Goal: Complete application form

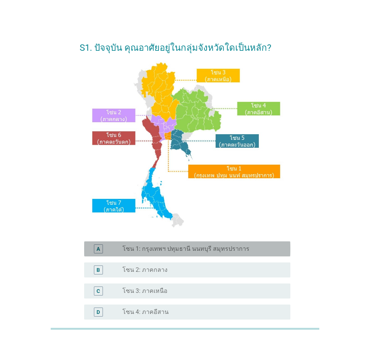
click at [224, 250] on label "โซน 1: กรุงเทพฯ ปทุมธานี นนทบุรี สมุทรปราการ" at bounding box center [186, 249] width 127 height 8
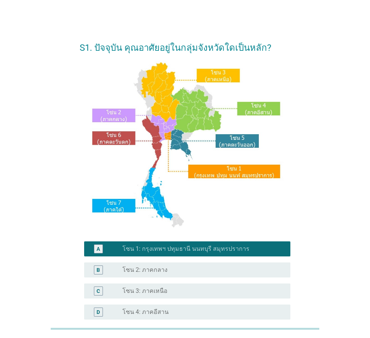
scroll to position [141, 0]
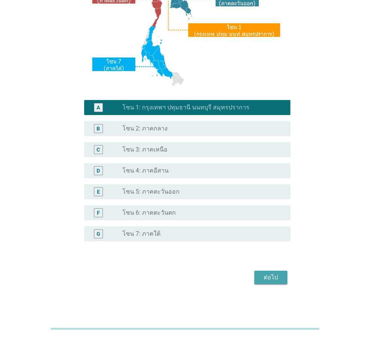
click at [264, 279] on div "ต่อไป" at bounding box center [271, 277] width 21 height 9
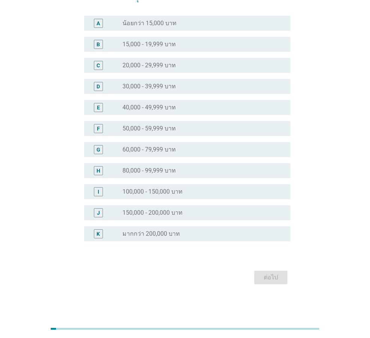
scroll to position [0, 0]
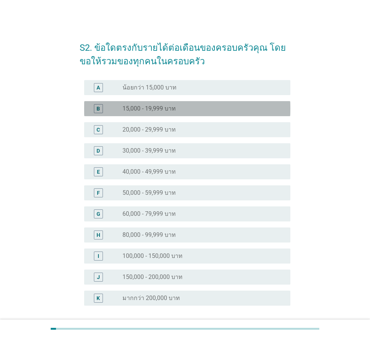
click at [187, 109] on div "radio_button_unchecked 15,000 - 19,999 บาท" at bounding box center [201, 109] width 156 height 8
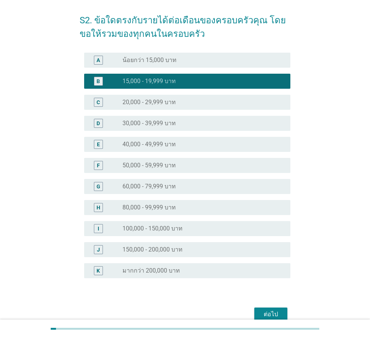
scroll to position [64, 0]
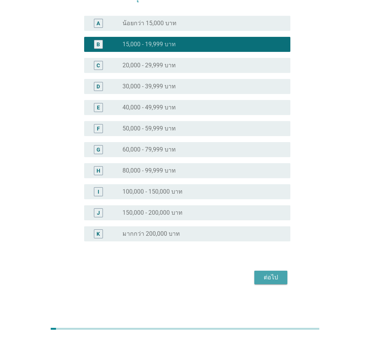
click at [265, 276] on div "ต่อไป" at bounding box center [271, 277] width 21 height 9
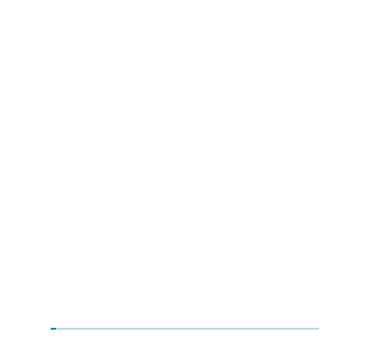
scroll to position [0, 0]
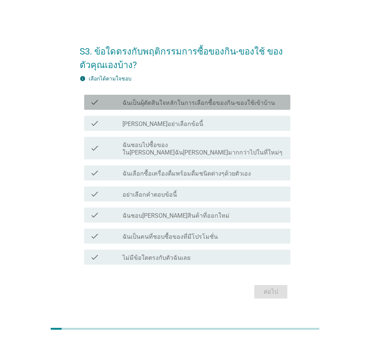
click at [259, 107] on label "ฉันเป็นผุ้ตัดสินใจหลักในการเลือกซื้อของกิน-ของใช้เข้าบ้าน" at bounding box center [199, 103] width 153 height 8
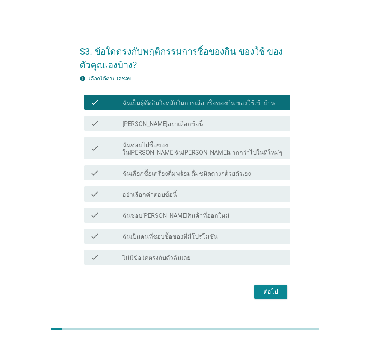
click at [263, 149] on div "check_box_outline_blank ฉันชอบไปซื้อของใน[PERSON_NAME]ฉัน[PERSON_NAME]มากกว่าไป…" at bounding box center [204, 148] width 162 height 17
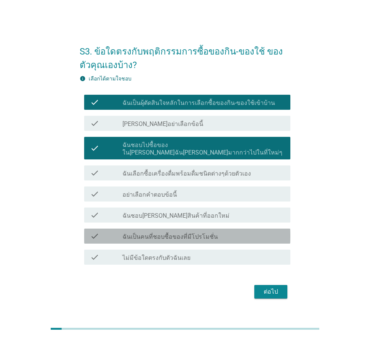
click at [231, 232] on div "check_box_outline_blank ฉันเป็นคนที่ชอบซื้อของที่มีโปรโมชั่น" at bounding box center [204, 236] width 162 height 9
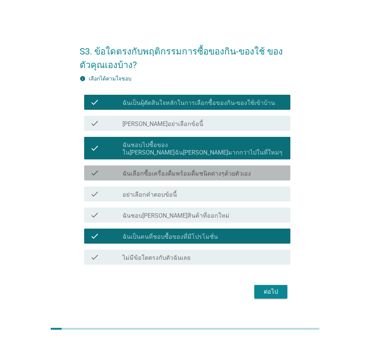
click at [256, 172] on div "check_box_outline_blank ฉันเลือกซื้อเครื่องดื่มพร้อมดื่มชนิดต่างๆด้วยตัวเอง" at bounding box center [204, 172] width 162 height 9
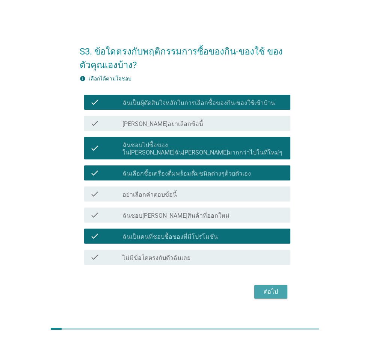
click at [273, 290] on div "ต่อไป" at bounding box center [271, 291] width 21 height 9
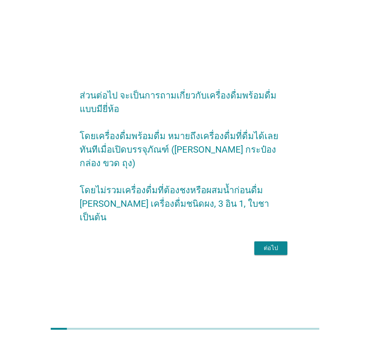
click at [284, 241] on button "ต่อไป" at bounding box center [271, 248] width 33 height 14
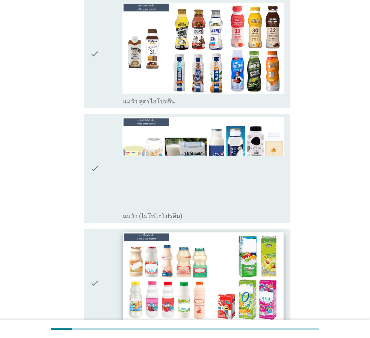
scroll to position [150, 0]
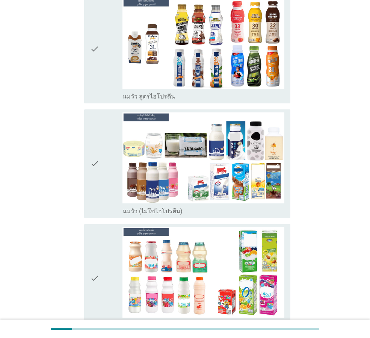
click at [91, 153] on icon "check" at bounding box center [94, 163] width 9 height 103
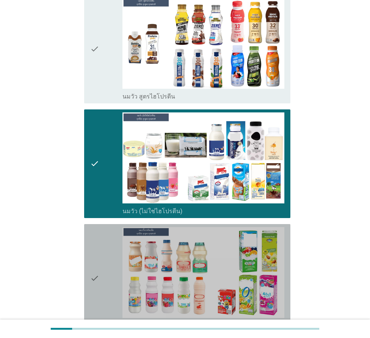
click at [96, 268] on icon "check" at bounding box center [94, 278] width 9 height 103
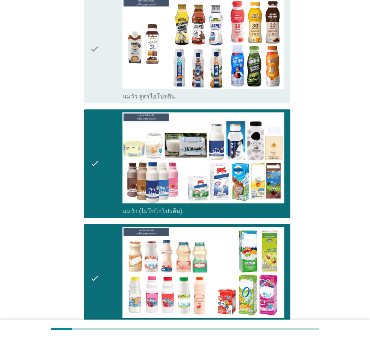
scroll to position [338, 0]
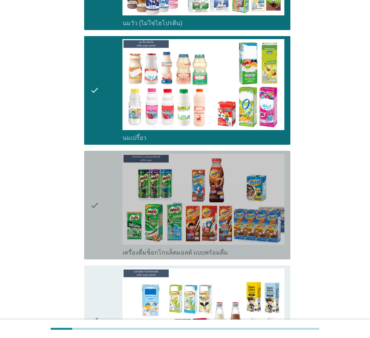
click at [97, 208] on icon "check" at bounding box center [94, 205] width 9 height 103
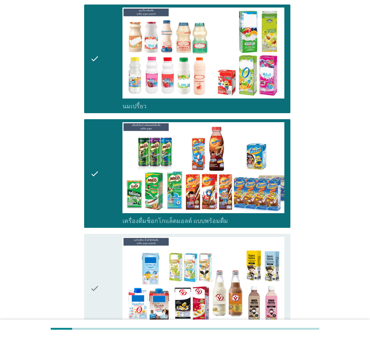
scroll to position [414, 0]
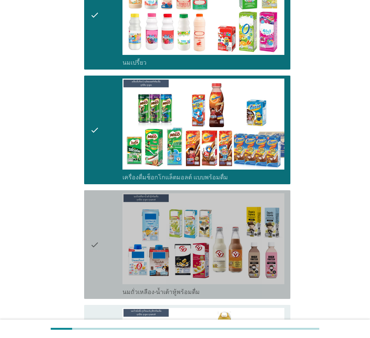
click at [102, 234] on div "check" at bounding box center [106, 244] width 32 height 103
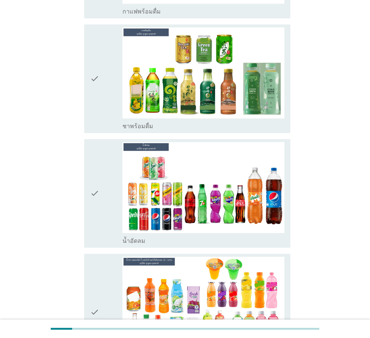
scroll to position [940, 0]
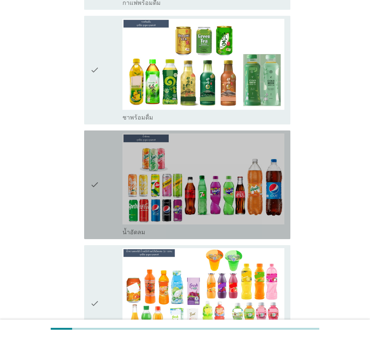
click at [104, 196] on div "check" at bounding box center [106, 184] width 32 height 103
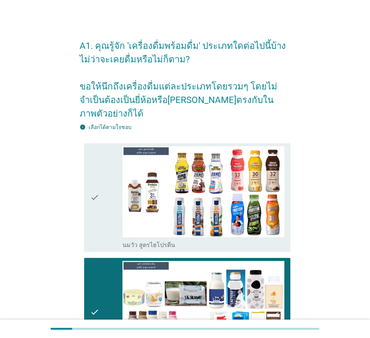
scroll to position [0, 0]
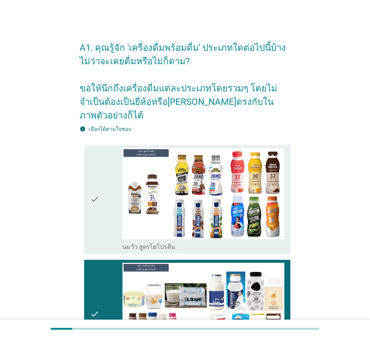
click at [104, 201] on div "check" at bounding box center [106, 199] width 32 height 103
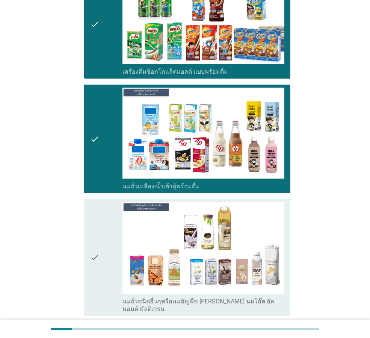
scroll to position [526, 0]
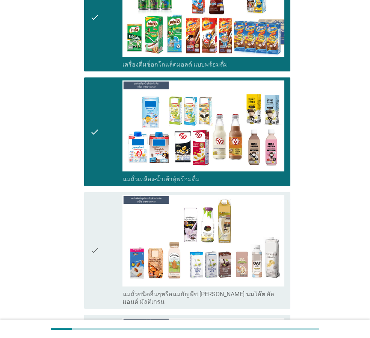
click at [108, 246] on div "check" at bounding box center [106, 250] width 32 height 110
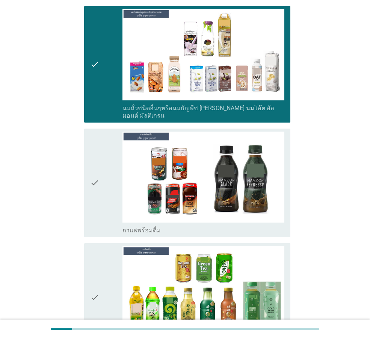
scroll to position [714, 0]
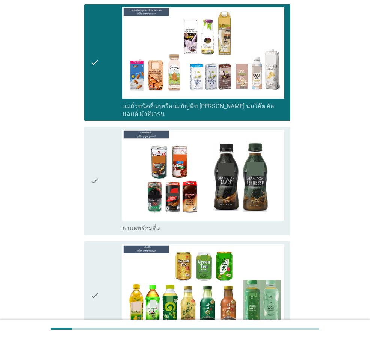
click at [96, 177] on icon "check" at bounding box center [94, 181] width 9 height 103
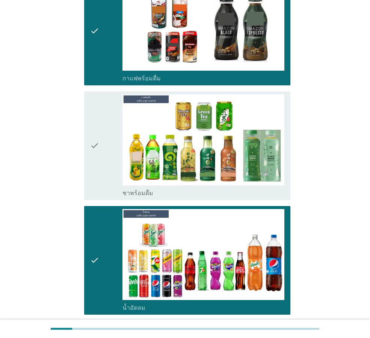
scroll to position [865, 0]
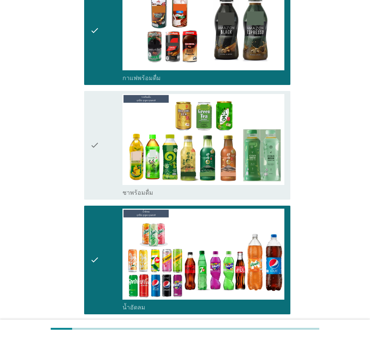
click at [109, 132] on div "check" at bounding box center [106, 145] width 32 height 103
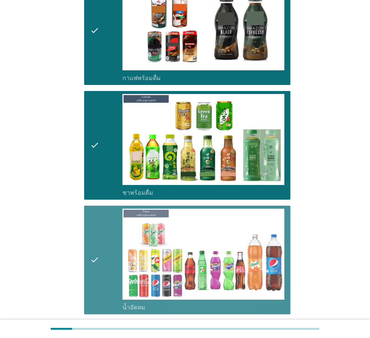
click at [93, 256] on icon "check" at bounding box center [94, 260] width 9 height 103
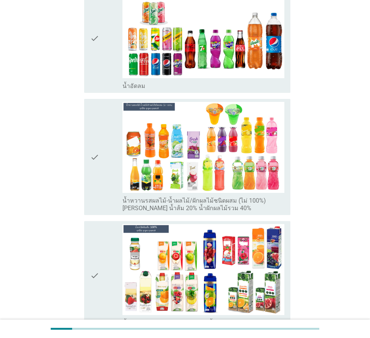
scroll to position [1128, 0]
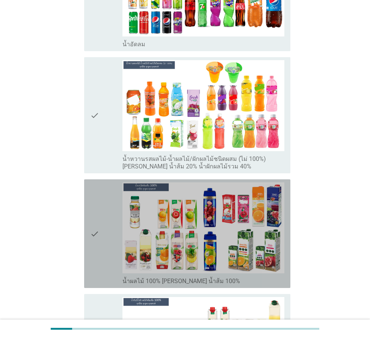
click at [108, 225] on div "check" at bounding box center [106, 233] width 32 height 103
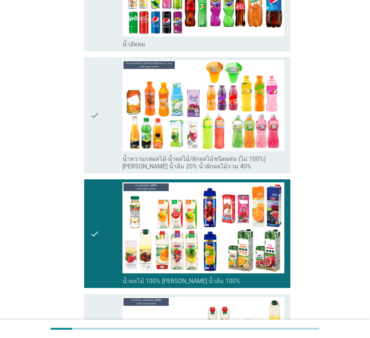
click at [103, 114] on div "check" at bounding box center [106, 115] width 32 height 110
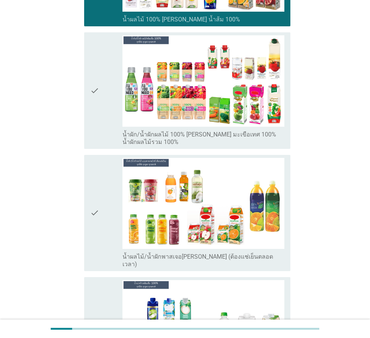
scroll to position [1391, 0]
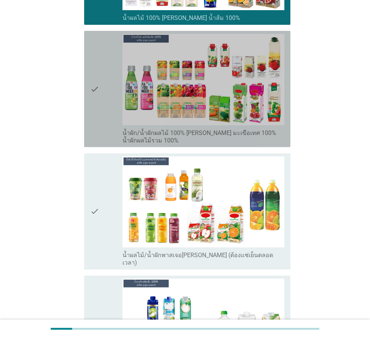
drag, startPoint x: 110, startPoint y: 68, endPoint x: 118, endPoint y: 98, distance: 31.7
click at [110, 68] on div "check" at bounding box center [106, 89] width 32 height 110
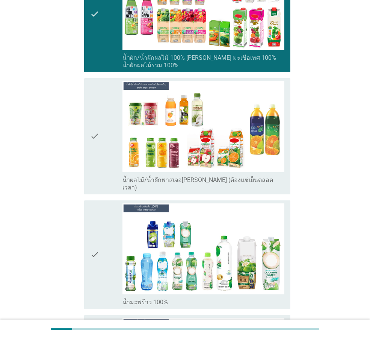
click at [96, 234] on icon "check" at bounding box center [94, 254] width 9 height 103
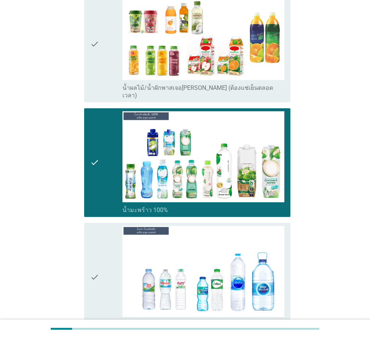
scroll to position [1655, 0]
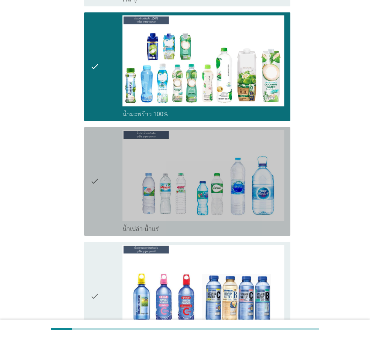
click at [99, 168] on icon "check" at bounding box center [94, 181] width 9 height 103
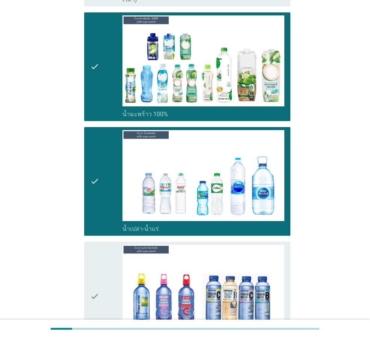
click at [87, 265] on div "check check_box_outline_blank น้ำเปล่าผสมวิตามิน" at bounding box center [187, 296] width 206 height 109
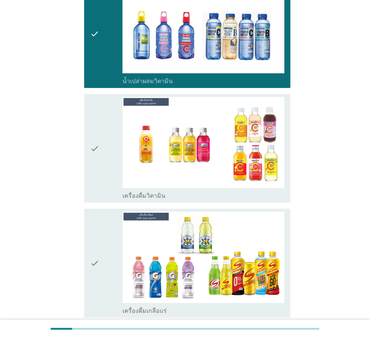
scroll to position [1918, 0]
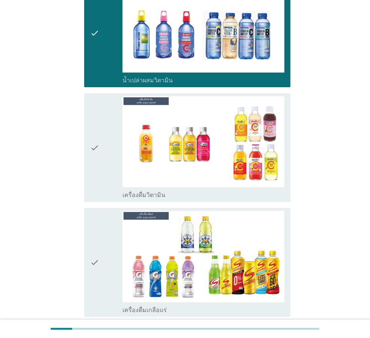
click at [100, 129] on div "check" at bounding box center [106, 147] width 32 height 103
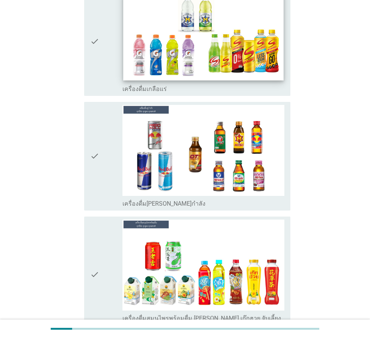
scroll to position [2181, 0]
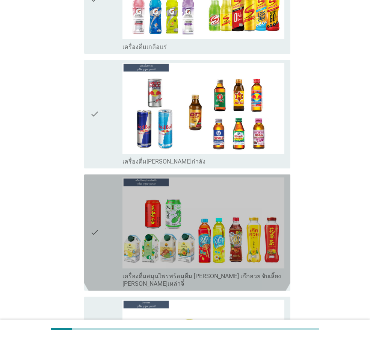
click at [89, 215] on div "check check_box_outline_blank เครื่องดื่มสมุนไพรพร้อมดื่ม [PERSON_NAME] เก๊กฮวย…" at bounding box center [187, 232] width 206 height 116
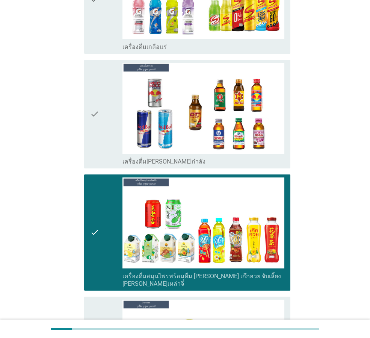
click at [102, 100] on div "check" at bounding box center [106, 114] width 32 height 103
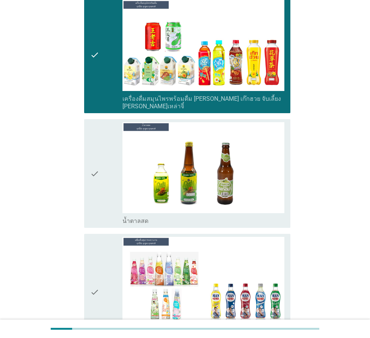
scroll to position [2369, 0]
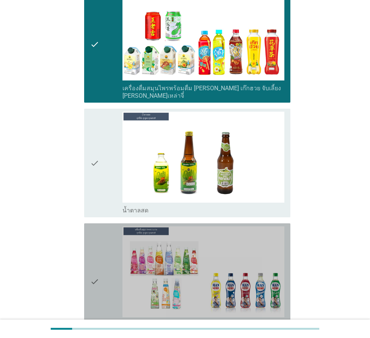
click at [93, 256] on icon "check" at bounding box center [94, 281] width 9 height 110
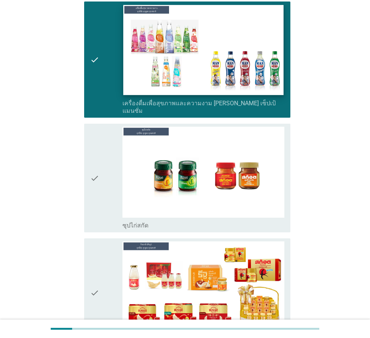
scroll to position [2595, 0]
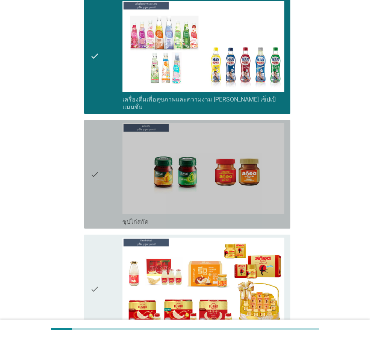
click at [96, 161] on icon "check" at bounding box center [94, 174] width 9 height 103
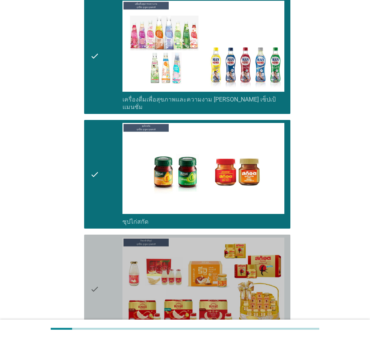
drag, startPoint x: 100, startPoint y: 240, endPoint x: 99, endPoint y: 247, distance: 7.2
click at [99, 241] on div "check" at bounding box center [106, 289] width 32 height 103
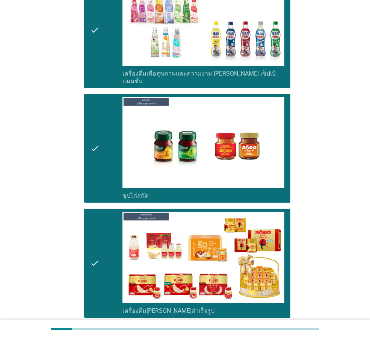
scroll to position [2644, 0]
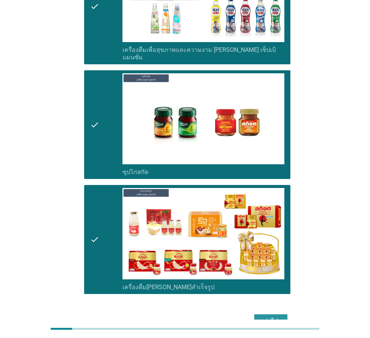
click at [276, 317] on div "ต่อไป" at bounding box center [271, 321] width 21 height 9
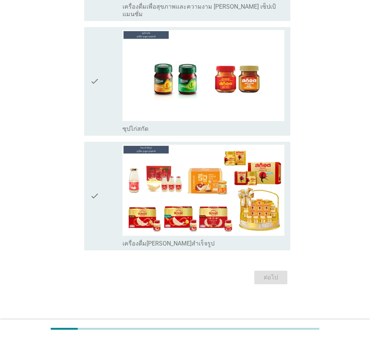
scroll to position [0, 0]
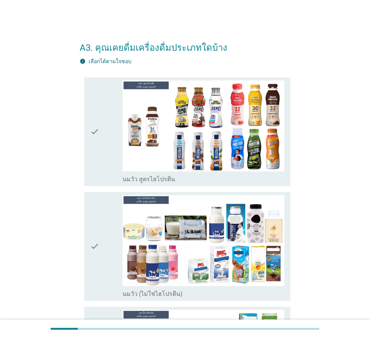
click at [103, 273] on div "check" at bounding box center [106, 246] width 32 height 103
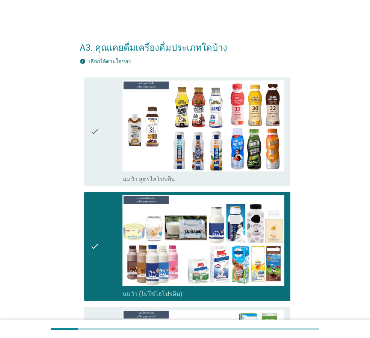
scroll to position [188, 0]
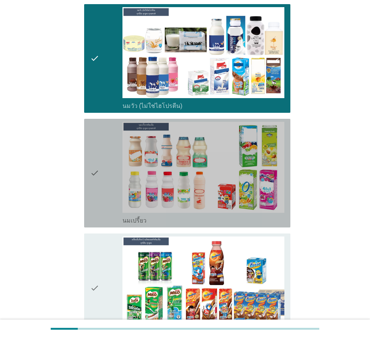
click at [106, 192] on div "check" at bounding box center [106, 173] width 32 height 103
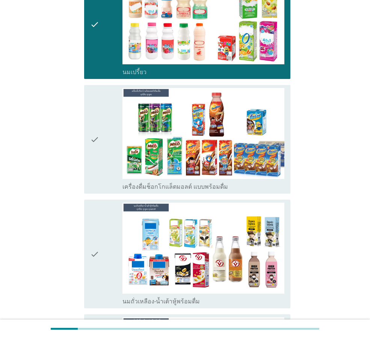
scroll to position [338, 0]
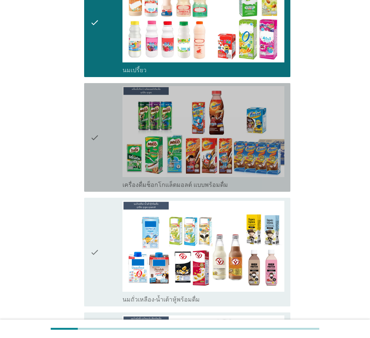
click at [113, 163] on div "check" at bounding box center [106, 137] width 32 height 103
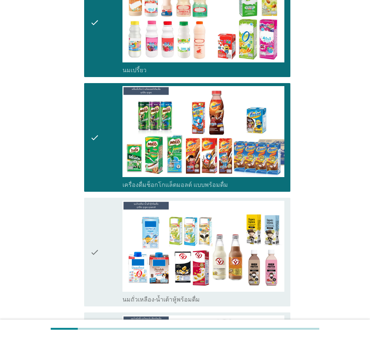
click at [114, 259] on div "check" at bounding box center [106, 252] width 32 height 103
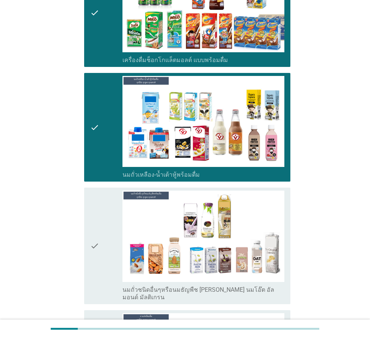
scroll to position [489, 0]
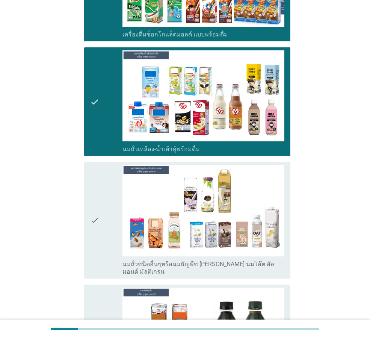
click at [109, 234] on div "check" at bounding box center [106, 220] width 32 height 110
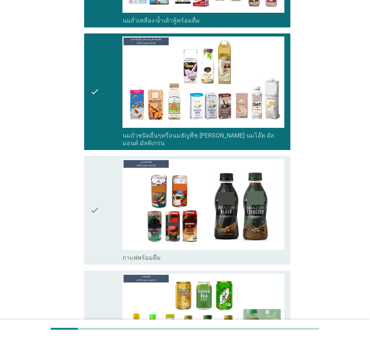
scroll to position [677, 0]
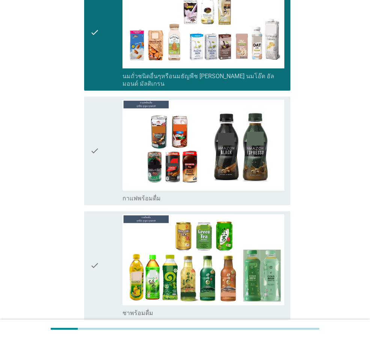
click at [97, 282] on icon "check" at bounding box center [94, 265] width 9 height 103
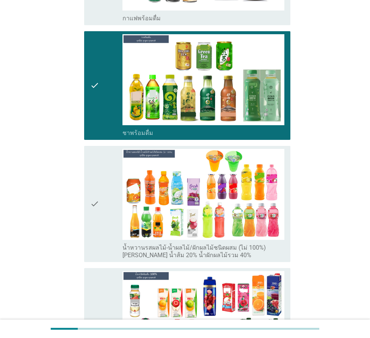
scroll to position [865, 0]
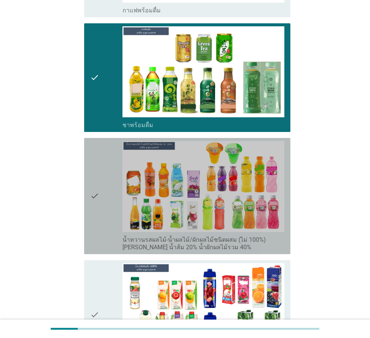
click at [96, 217] on icon "check" at bounding box center [94, 196] width 9 height 110
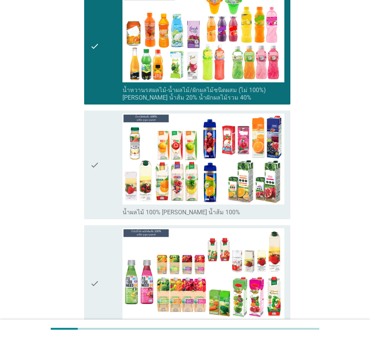
scroll to position [1015, 0]
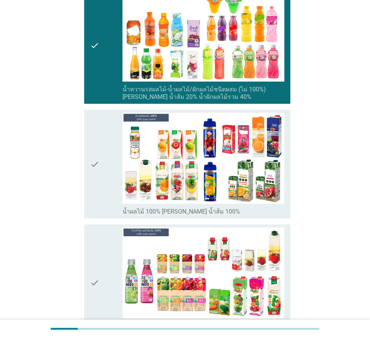
click at [107, 185] on div "check" at bounding box center [106, 164] width 32 height 103
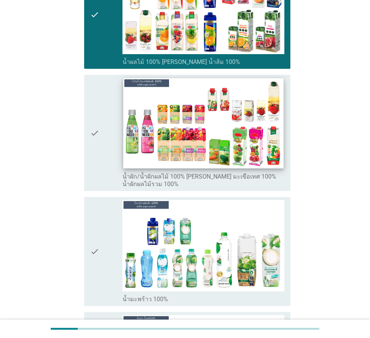
scroll to position [1166, 0]
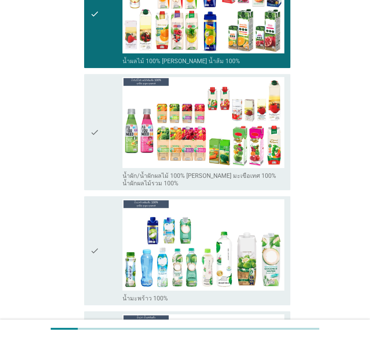
click at [104, 258] on div "check" at bounding box center [106, 250] width 32 height 103
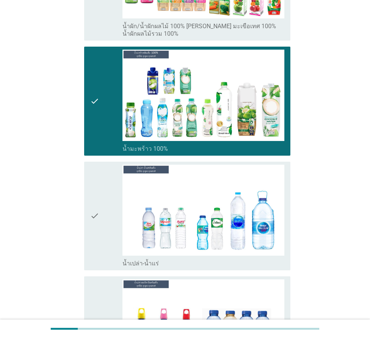
scroll to position [1316, 0]
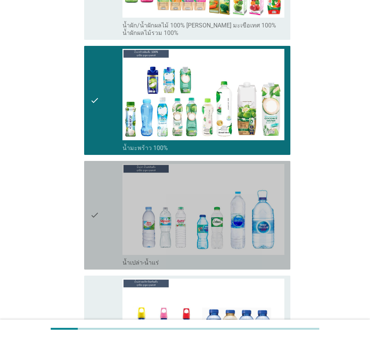
click at [100, 221] on div "check" at bounding box center [106, 215] width 32 height 103
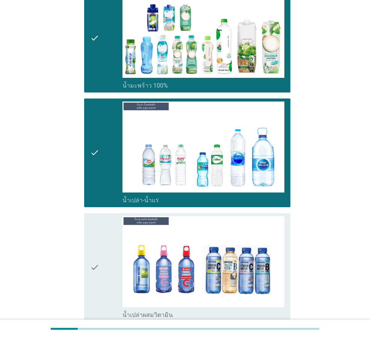
scroll to position [1467, 0]
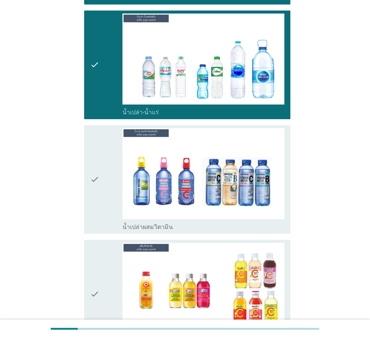
click at [100, 194] on div "check" at bounding box center [106, 179] width 32 height 103
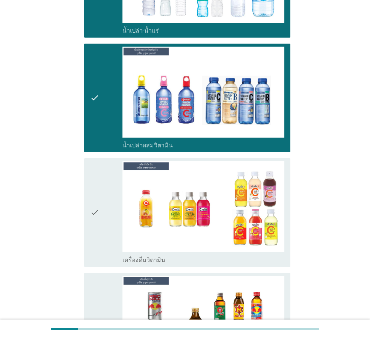
scroll to position [1579, 0]
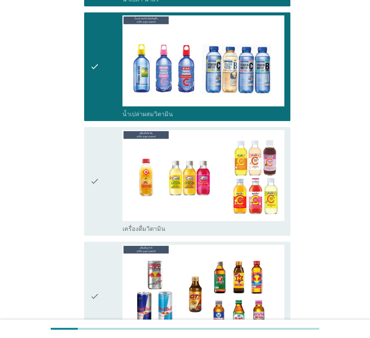
click at [107, 192] on div "check" at bounding box center [106, 181] width 32 height 103
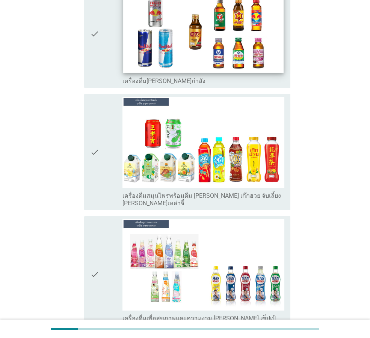
scroll to position [1843, 0]
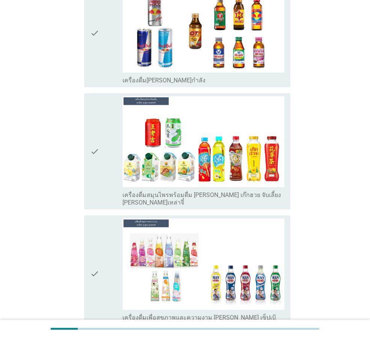
click at [118, 177] on div "check" at bounding box center [106, 151] width 32 height 110
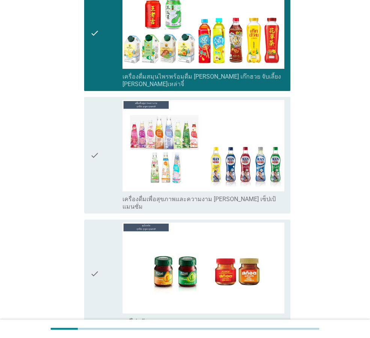
scroll to position [1993, 0]
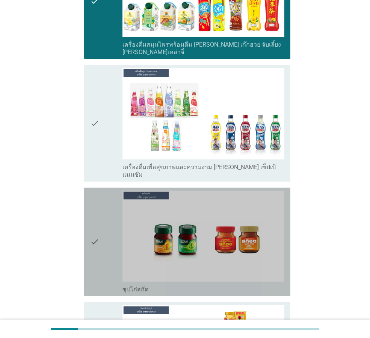
click at [102, 232] on div "check" at bounding box center [106, 242] width 32 height 103
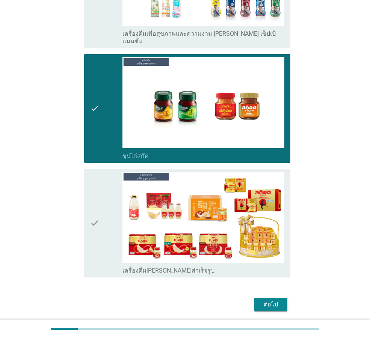
scroll to position [2131, 0]
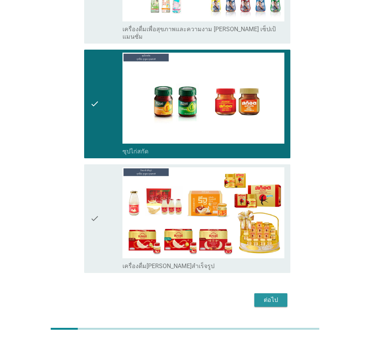
drag, startPoint x: 271, startPoint y: 276, endPoint x: 249, endPoint y: 299, distance: 30.8
click at [271, 296] on div "ต่อไป" at bounding box center [271, 300] width 21 height 9
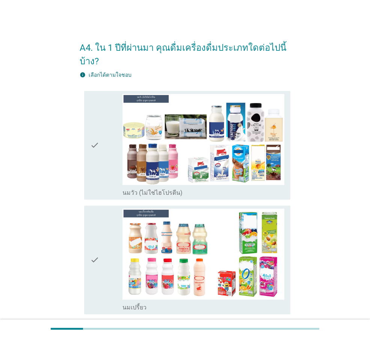
click at [101, 169] on div "check" at bounding box center [106, 145] width 32 height 103
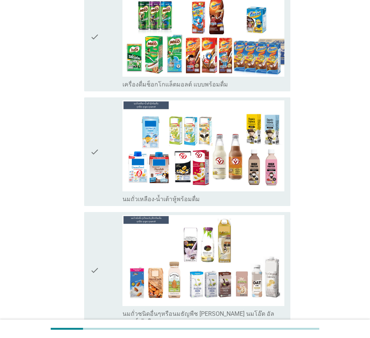
scroll to position [338, 0]
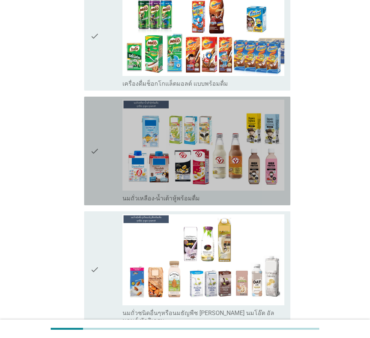
click at [104, 172] on div "check" at bounding box center [106, 151] width 32 height 103
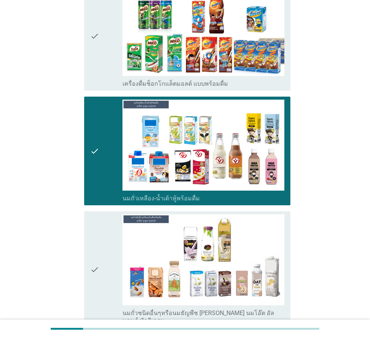
click at [100, 288] on div "check" at bounding box center [106, 269] width 32 height 110
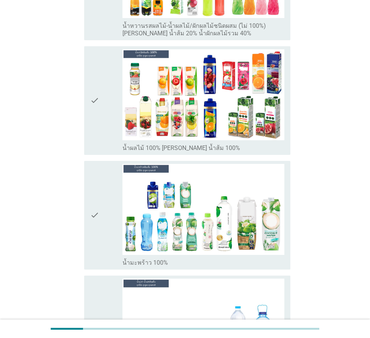
scroll to position [865, 0]
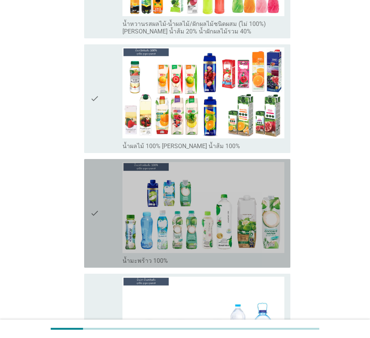
click at [94, 226] on icon "check" at bounding box center [94, 213] width 9 height 103
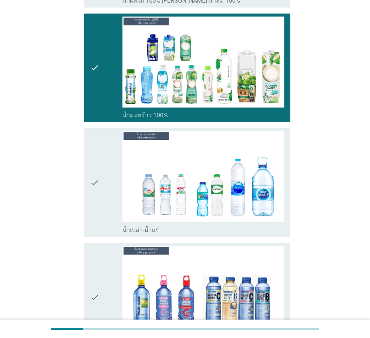
scroll to position [1015, 0]
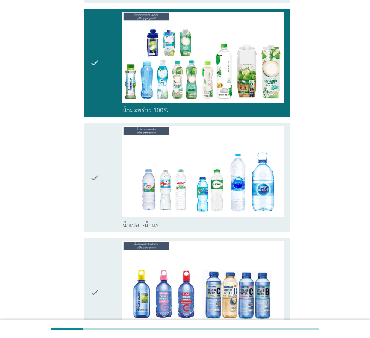
click at [111, 191] on div "check" at bounding box center [106, 177] width 32 height 103
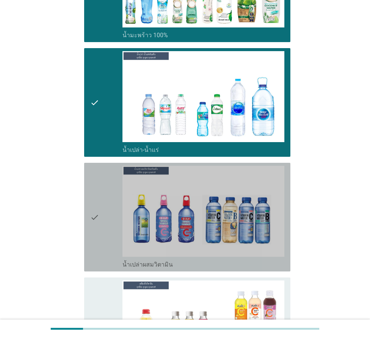
click at [102, 215] on div "check" at bounding box center [106, 217] width 32 height 103
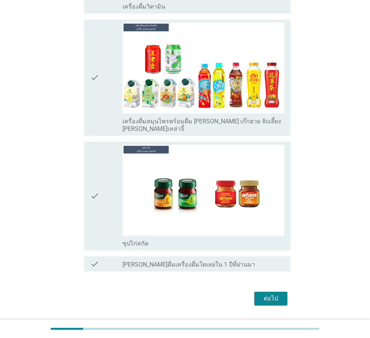
scroll to position [1470, 0]
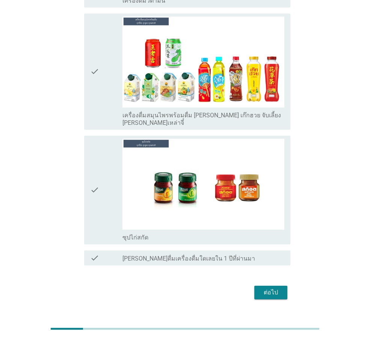
click at [275, 286] on button "ต่อไป" at bounding box center [271, 293] width 33 height 14
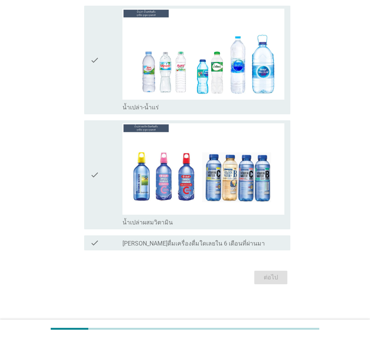
scroll to position [0, 0]
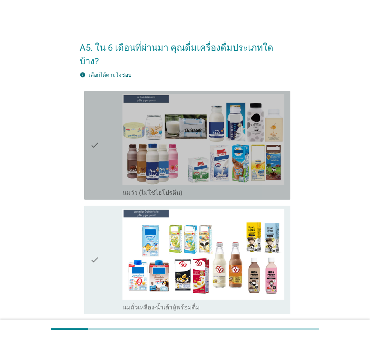
click at [96, 157] on icon "check" at bounding box center [94, 145] width 9 height 103
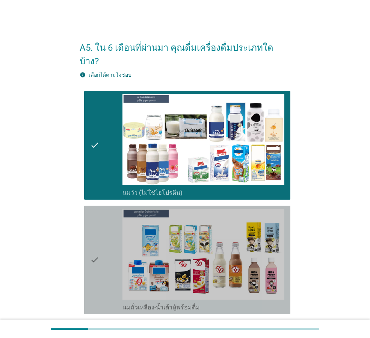
click at [103, 261] on div "check" at bounding box center [106, 260] width 32 height 103
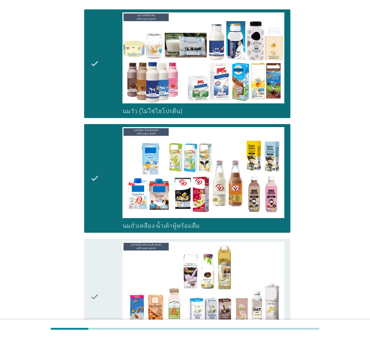
scroll to position [188, 0]
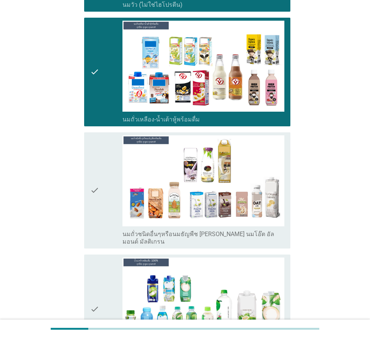
click at [100, 195] on div "check" at bounding box center [106, 190] width 32 height 110
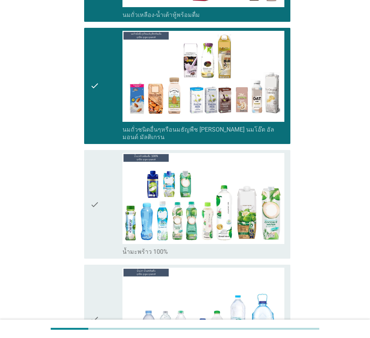
scroll to position [301, 0]
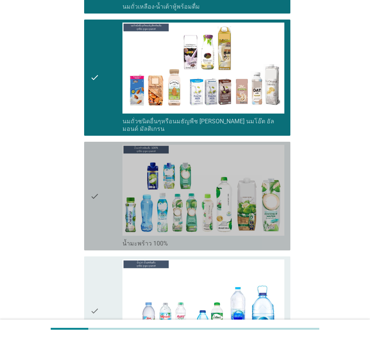
click at [105, 197] on div "check" at bounding box center [106, 196] width 32 height 103
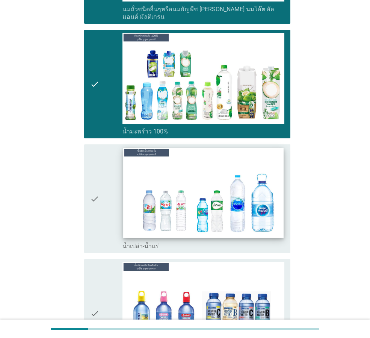
scroll to position [414, 0]
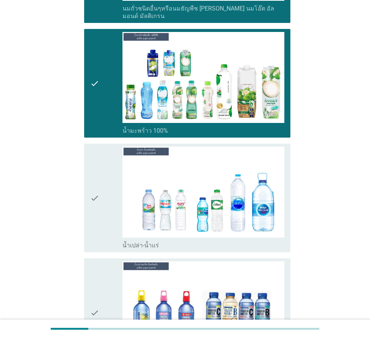
click at [106, 208] on div "check" at bounding box center [106, 198] width 32 height 103
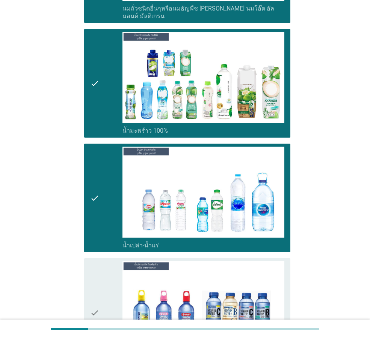
click at [106, 289] on div "check" at bounding box center [106, 312] width 32 height 103
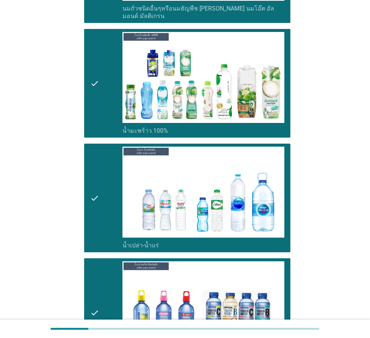
scroll to position [531, 0]
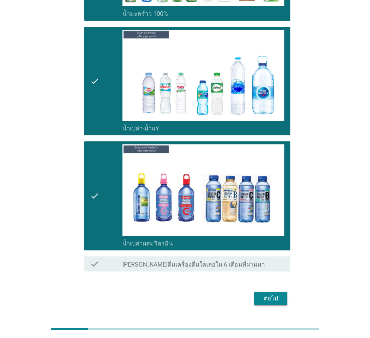
click at [261, 294] on div "ต่อไป" at bounding box center [271, 298] width 21 height 9
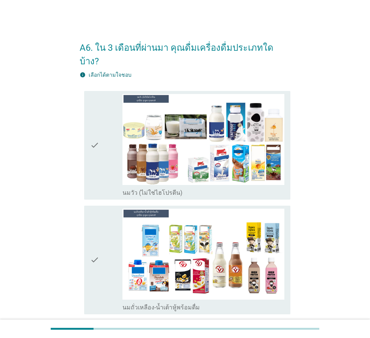
click at [102, 148] on div "check" at bounding box center [106, 145] width 32 height 103
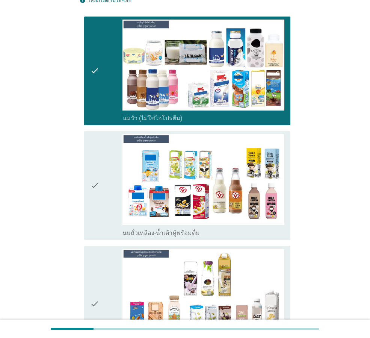
scroll to position [75, 0]
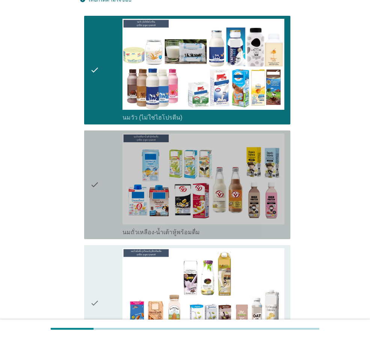
click at [116, 176] on div "check" at bounding box center [106, 184] width 32 height 103
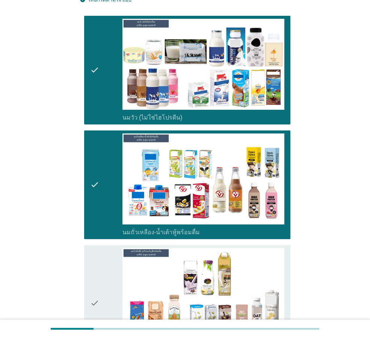
click at [105, 271] on div "check" at bounding box center [106, 303] width 32 height 110
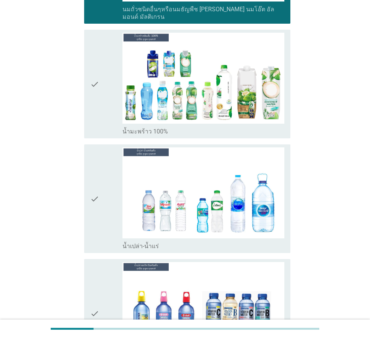
scroll to position [414, 0]
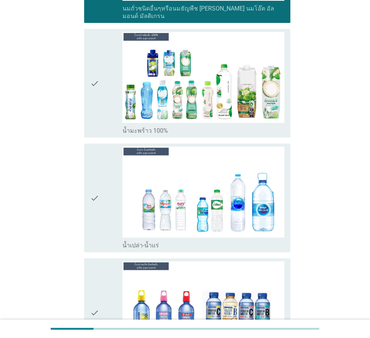
drag, startPoint x: 105, startPoint y: 191, endPoint x: 104, endPoint y: 199, distance: 8.4
click at [105, 191] on div "check" at bounding box center [106, 198] width 32 height 103
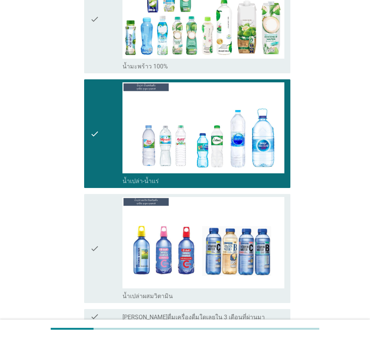
scroll to position [531, 0]
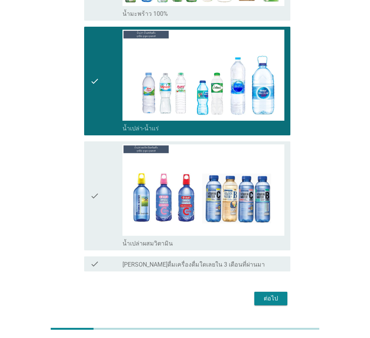
click at [264, 294] on div "ต่อไป" at bounding box center [271, 298] width 21 height 9
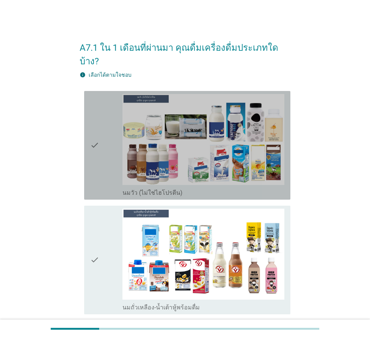
click at [94, 150] on icon "check" at bounding box center [94, 145] width 9 height 103
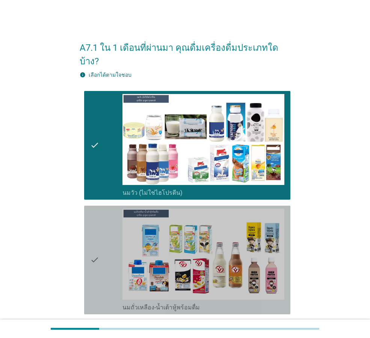
click at [85, 239] on div "check check_box นมถั่วเหลือง-น้ำเต้าหู้พร้อมดื่ม" at bounding box center [187, 260] width 206 height 109
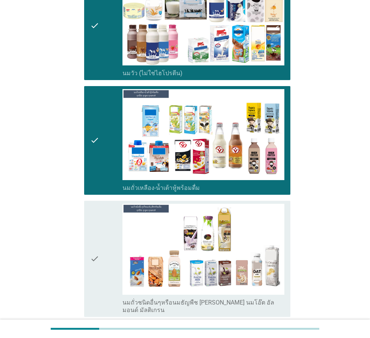
scroll to position [150, 0]
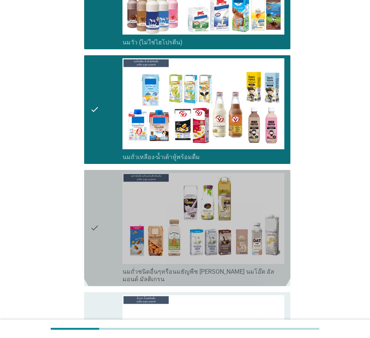
click at [99, 230] on icon "check" at bounding box center [94, 228] width 9 height 110
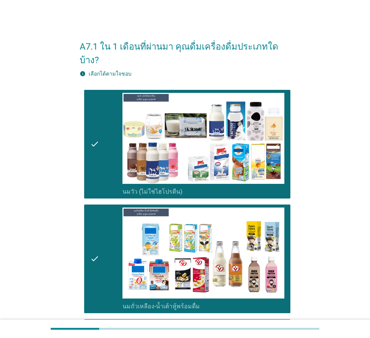
scroll to position [0, 0]
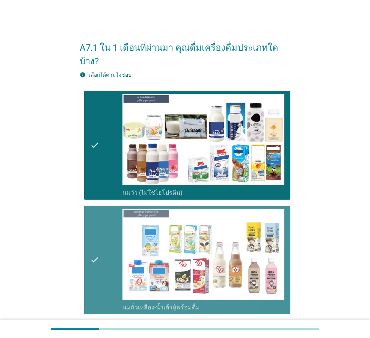
click at [102, 253] on div "check" at bounding box center [106, 260] width 32 height 103
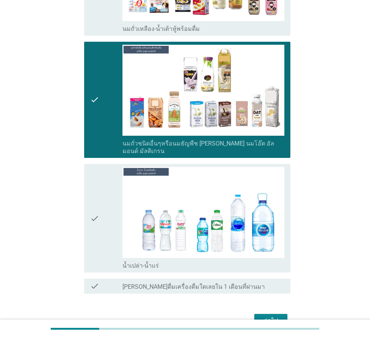
scroll to position [301, 0]
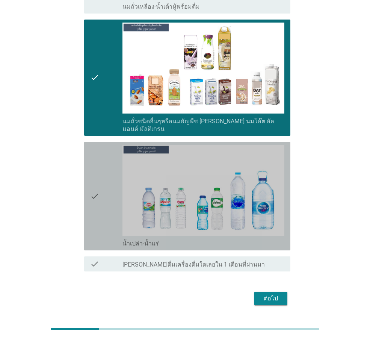
click at [96, 186] on icon "check" at bounding box center [94, 196] width 9 height 103
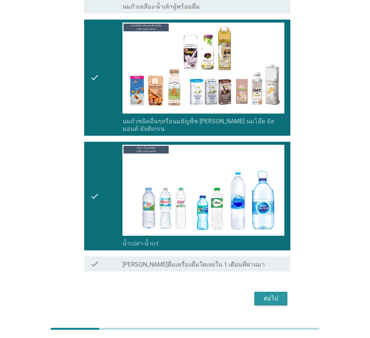
click at [273, 294] on div "ต่อไป" at bounding box center [271, 298] width 21 height 9
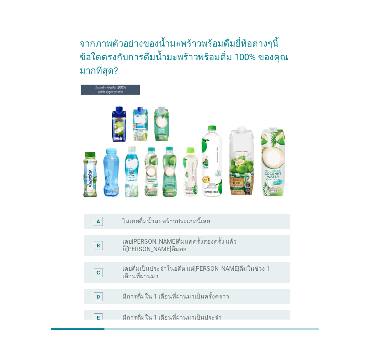
scroll to position [0, 0]
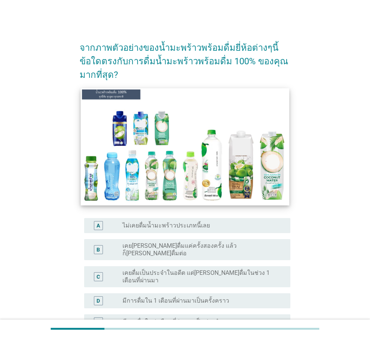
click at [128, 181] on img at bounding box center [185, 146] width 209 height 117
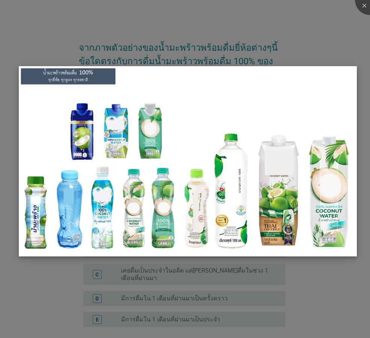
click at [268, 180] on img at bounding box center [188, 161] width 338 height 190
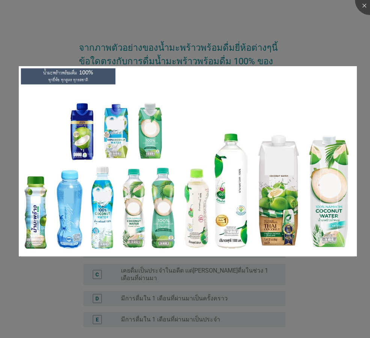
click at [334, 304] on div at bounding box center [185, 169] width 370 height 338
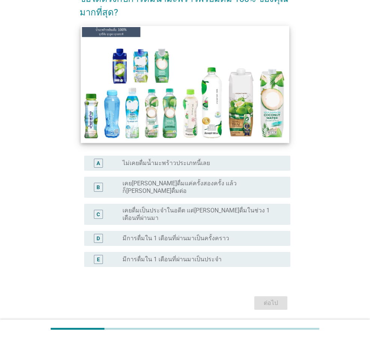
scroll to position [75, 0]
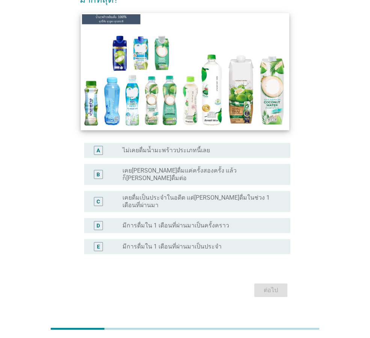
click at [200, 98] on img at bounding box center [185, 71] width 209 height 117
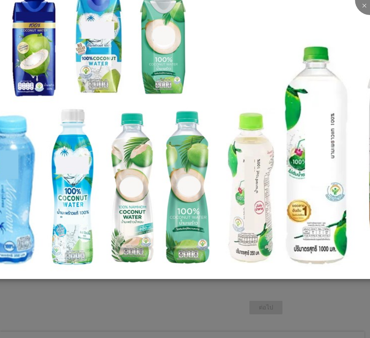
click at [94, 135] on img at bounding box center [234, 99] width 641 height 360
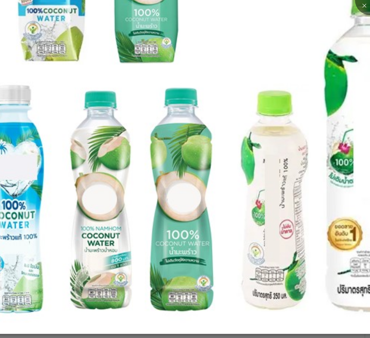
click at [233, 248] on img at bounding box center [251, 70] width 938 height 528
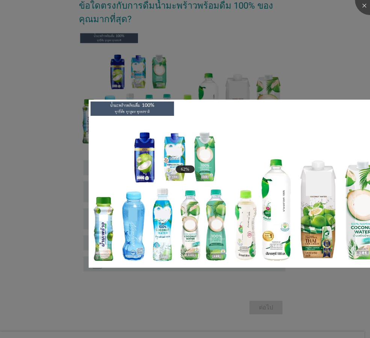
click at [294, 46] on div at bounding box center [185, 169] width 370 height 338
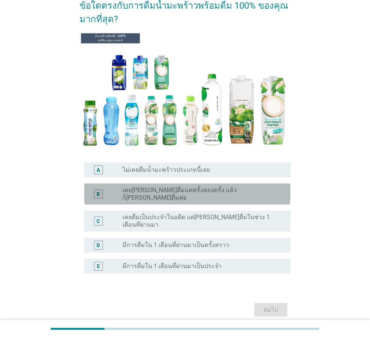
click at [250, 191] on div "radio_button_unchecked เคย[PERSON_NAME]ดื่มแค่ครั้งสองครั้ง แล้วก็[PERSON_NAME]…" at bounding box center [201, 194] width 156 height 15
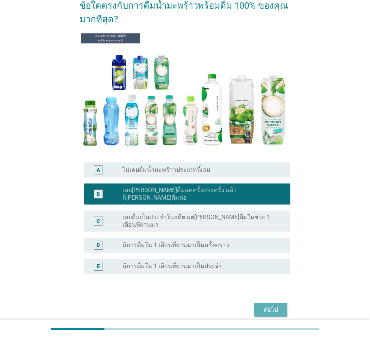
click at [271, 305] on div "ต่อไป" at bounding box center [271, 309] width 21 height 9
